Goal: Information Seeking & Learning: Learn about a topic

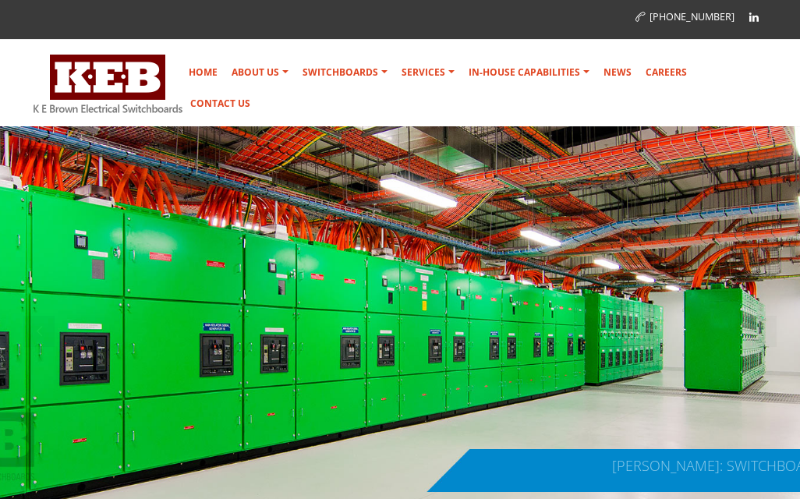
drag, startPoint x: 397, startPoint y: 248, endPoint x: 430, endPoint y: 289, distance: 52.7
click at [400, 254] on div at bounding box center [400, 331] width 800 height 410
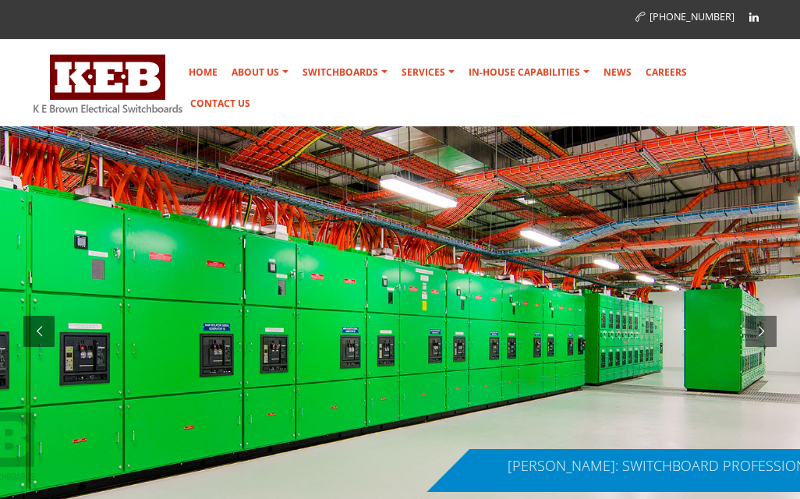
drag, startPoint x: 461, startPoint y: 310, endPoint x: 434, endPoint y: 250, distance: 65.7
click at [462, 308] on div at bounding box center [400, 331] width 800 height 410
drag, startPoint x: 231, startPoint y: 239, endPoint x: 296, endPoint y: 171, distance: 94.3
click at [251, 232] on div at bounding box center [400, 331] width 800 height 410
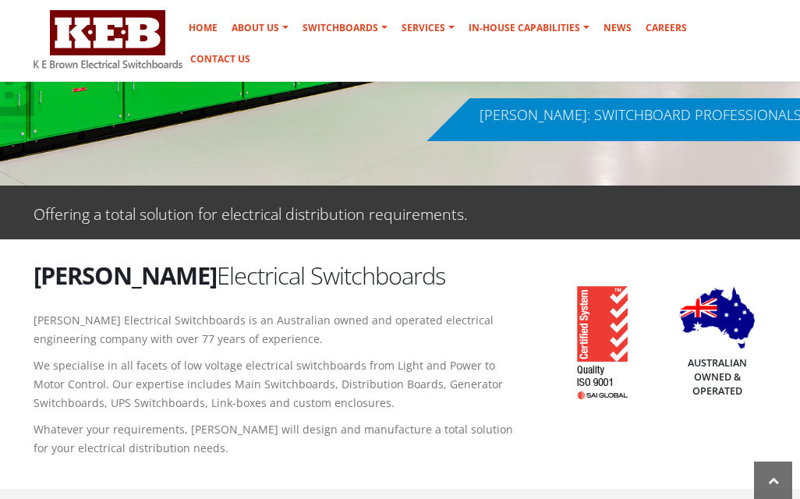
scroll to position [468, 0]
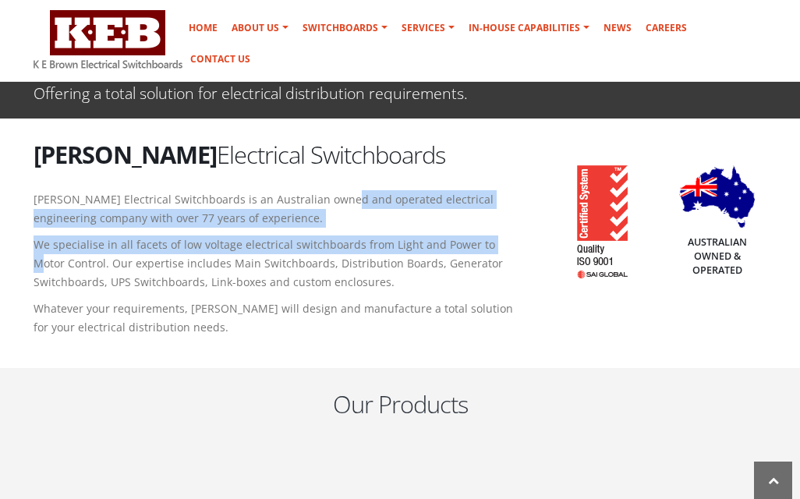
drag, startPoint x: 339, startPoint y: 206, endPoint x: 494, endPoint y: 232, distance: 156.6
click at [494, 232] on div "K E Brown Electrical Switchboards K E Brown Electrical Switchboards is an Austr…" at bounding box center [274, 241] width 505 height 207
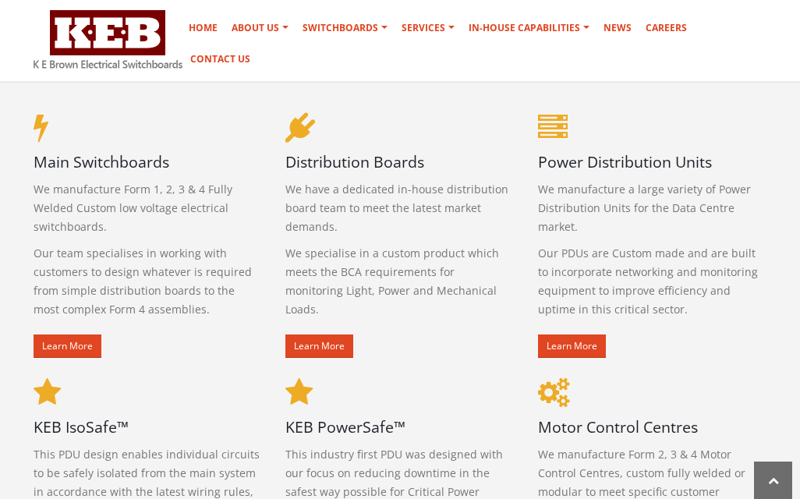
scroll to position [702, 0]
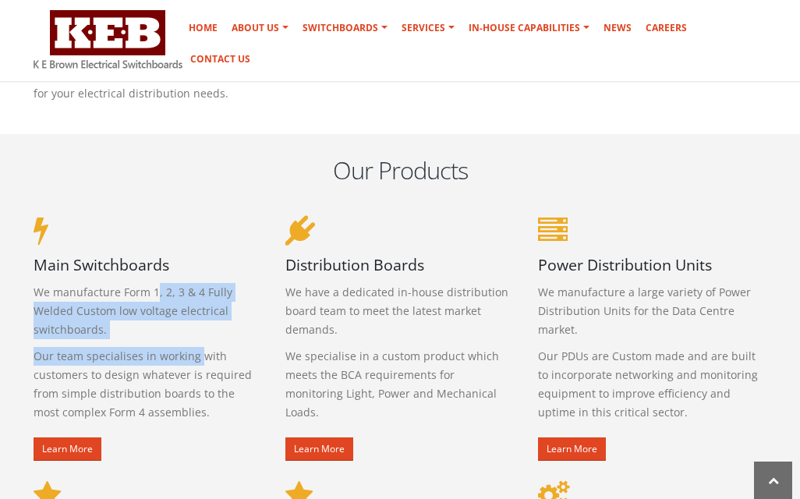
drag, startPoint x: 188, startPoint y: 330, endPoint x: 201, endPoint y: 349, distance: 23.6
click at [200, 347] on div "Main Switchboards We manufacture Form 1, 2, 3 & 4 Fully Welded Custom low volta…" at bounding box center [148, 361] width 229 height 214
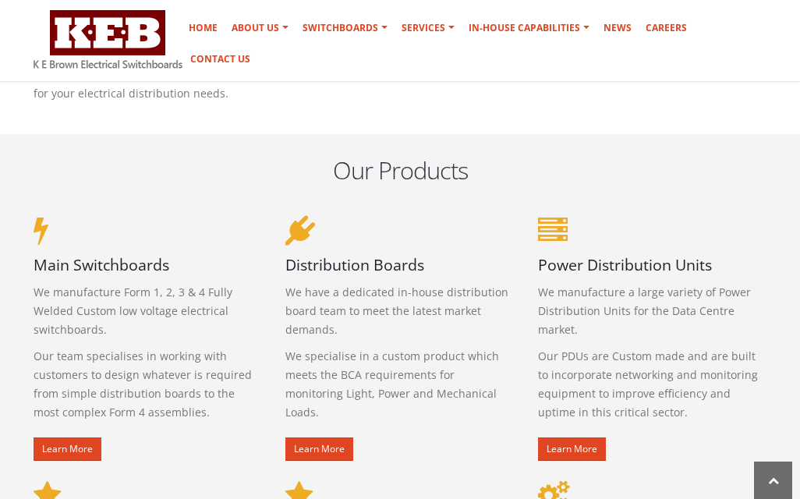
drag, startPoint x: 214, startPoint y: 171, endPoint x: 455, endPoint y: 190, distance: 241.0
click at [218, 168] on h2 "Our Products" at bounding box center [400, 170] width 733 height 33
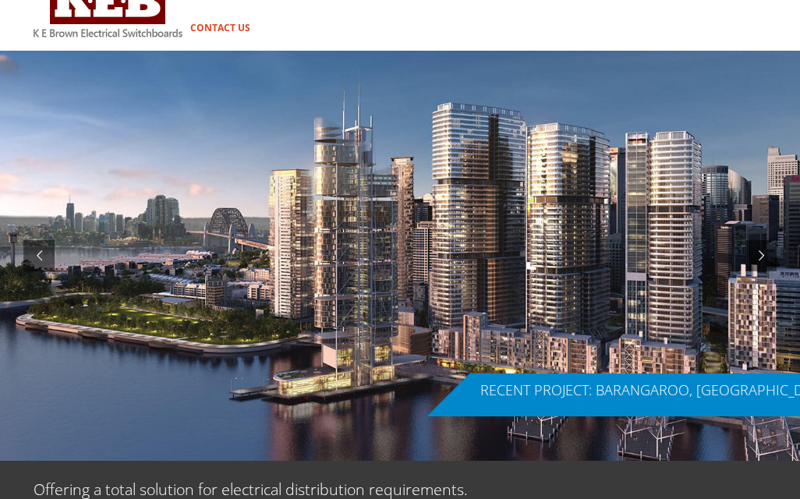
scroll to position [0, 0]
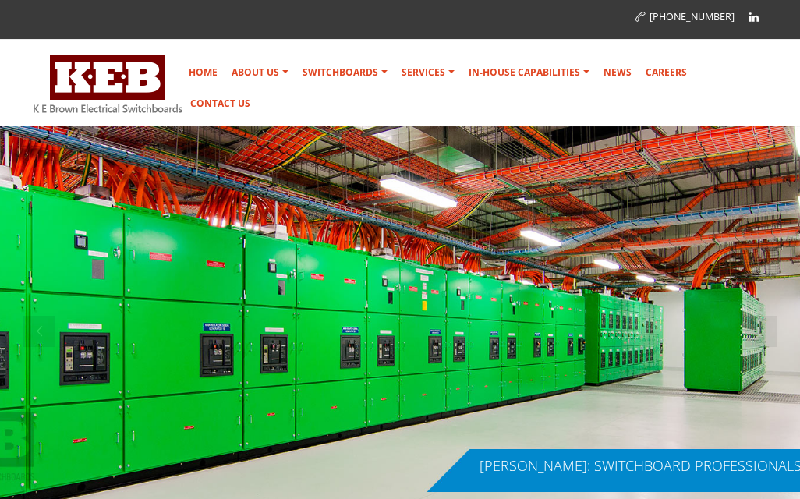
click at [587, 301] on div at bounding box center [400, 331] width 800 height 410
click at [489, 246] on div at bounding box center [400, 331] width 800 height 410
